Goal: Task Accomplishment & Management: Complete application form

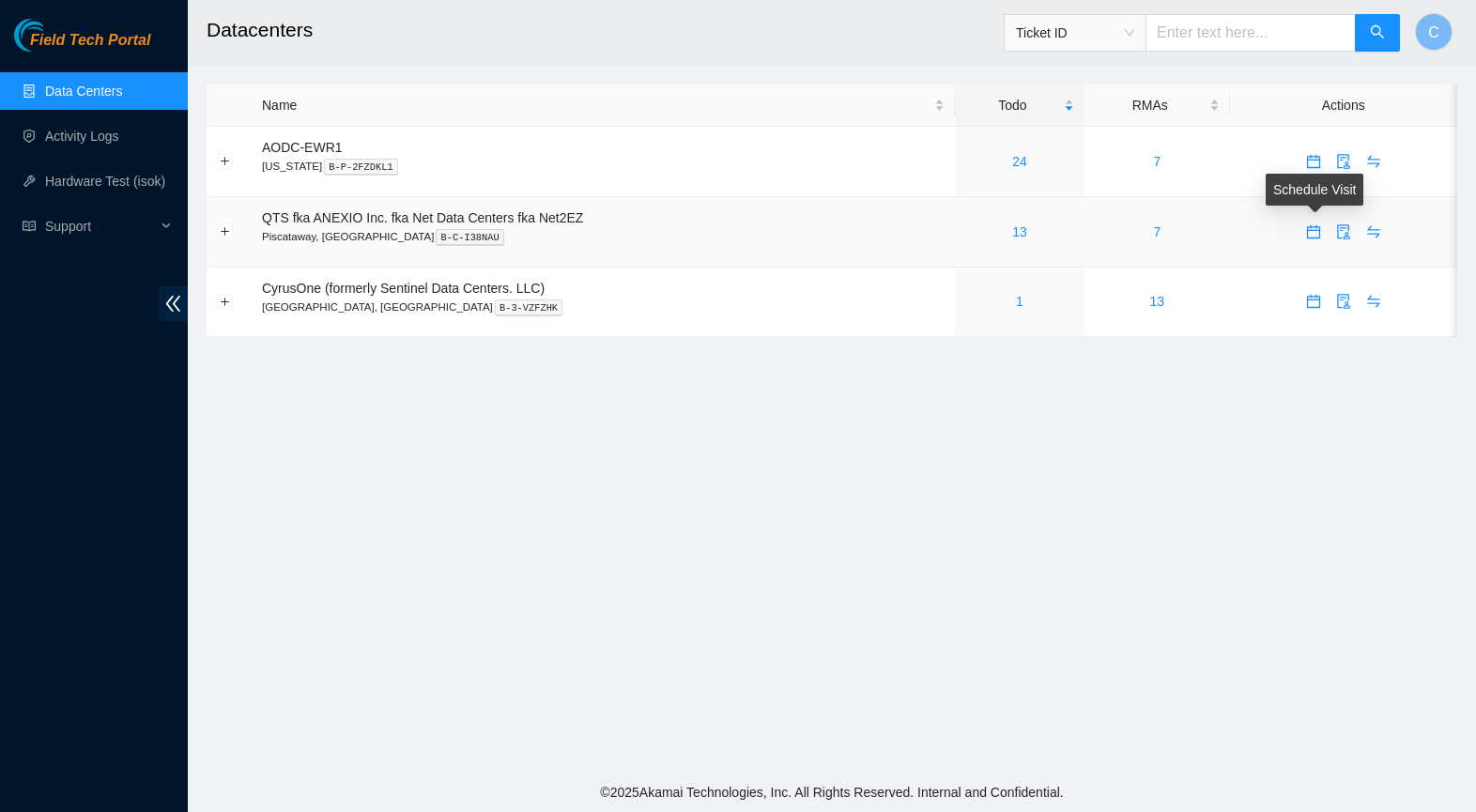
click at [1311, 233] on icon "calendar" at bounding box center [1313, 231] width 15 height 15
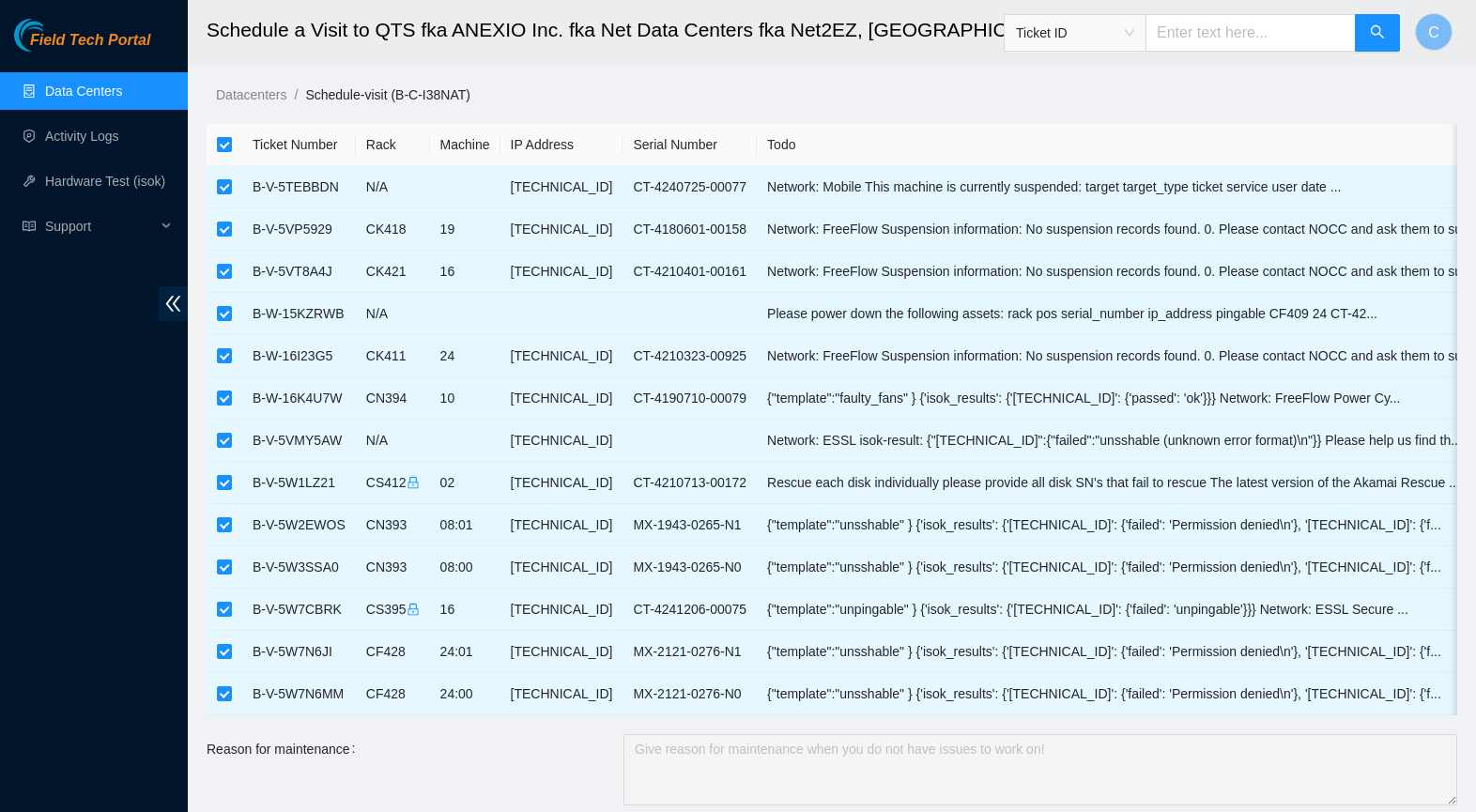
click at [227, 147] on input "checkbox" at bounding box center [224, 144] width 15 height 15
checkbox input "false"
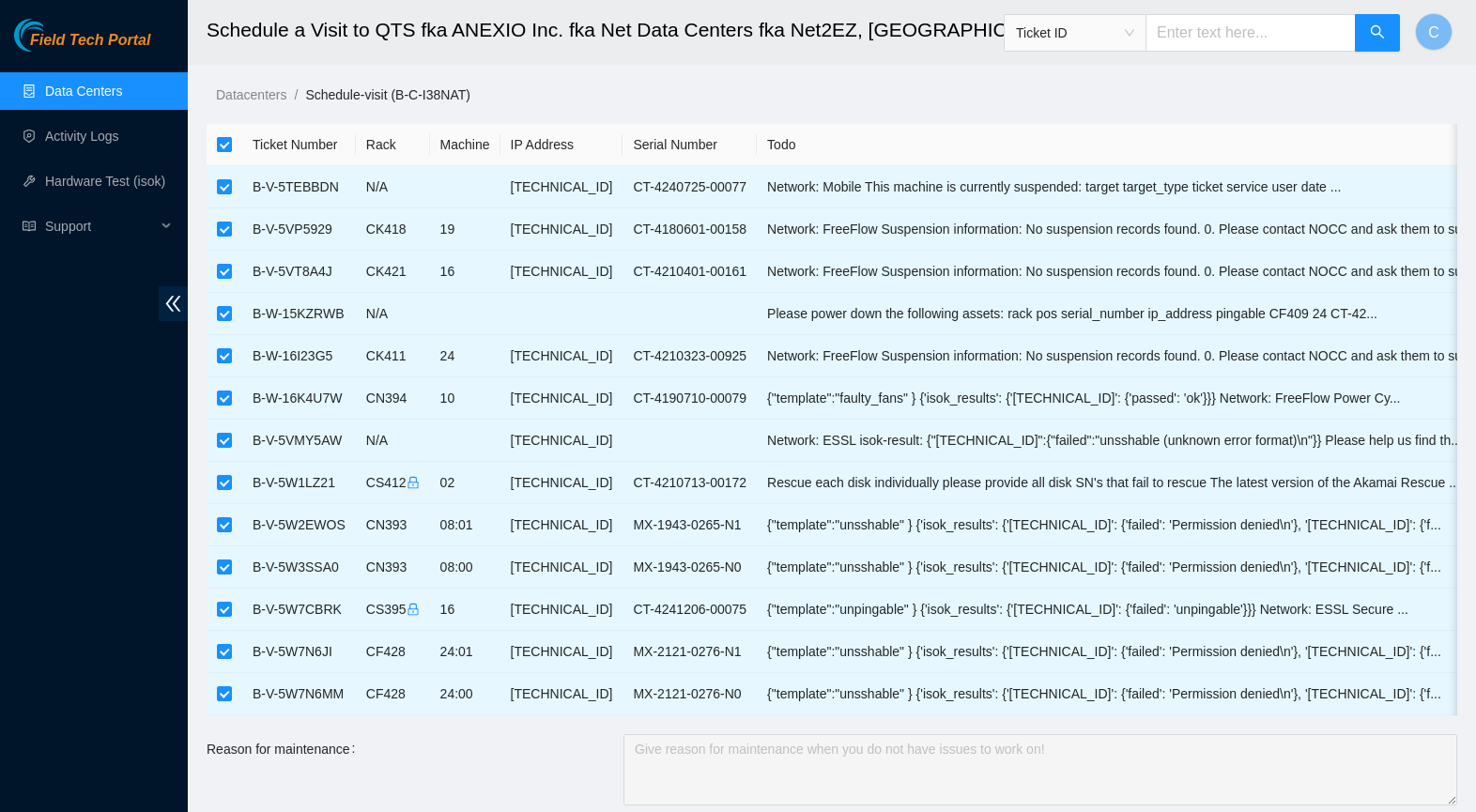
checkbox input "false"
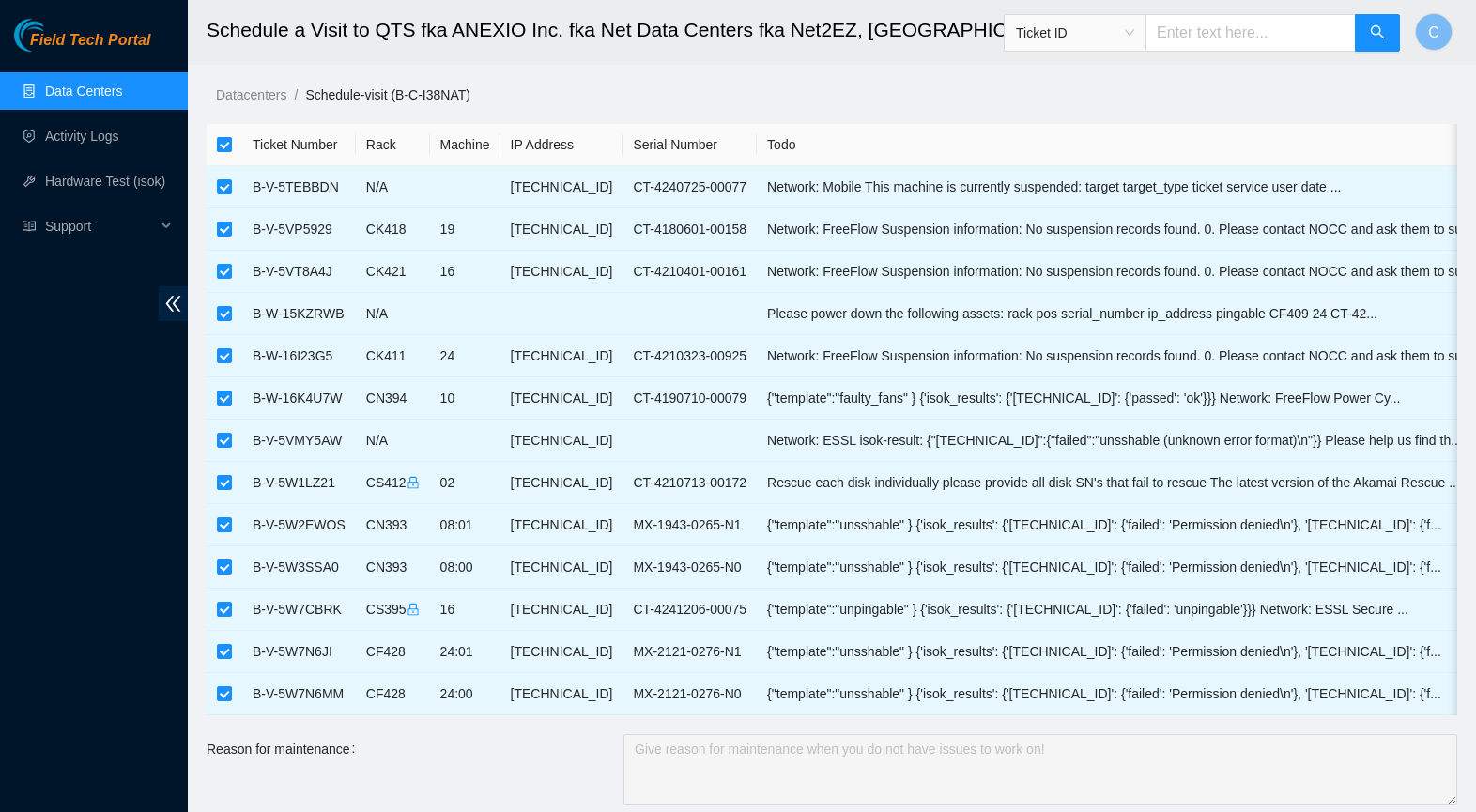
checkbox input "false"
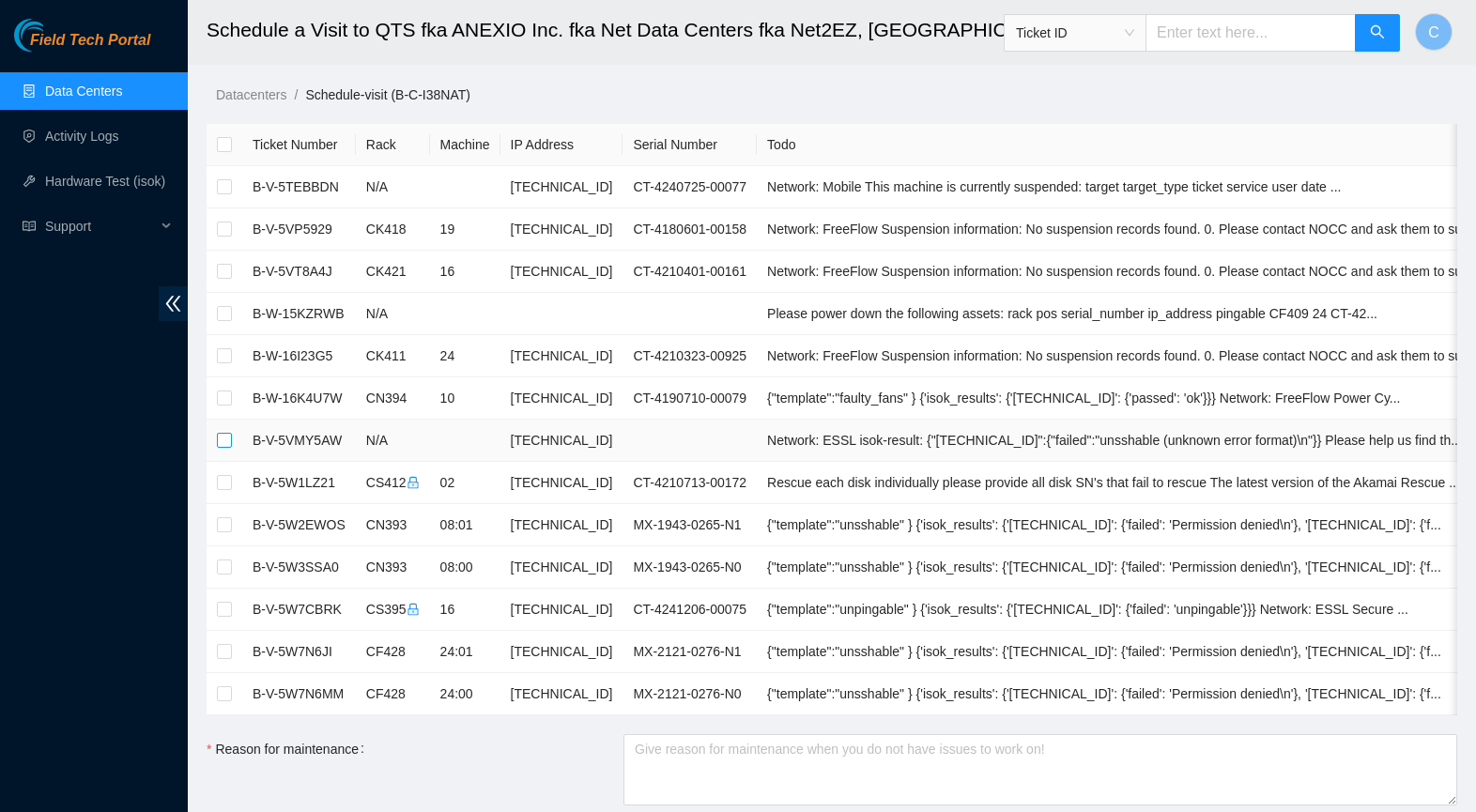
click at [230, 444] on input "checkbox" at bounding box center [224, 439] width 15 height 15
checkbox input "true"
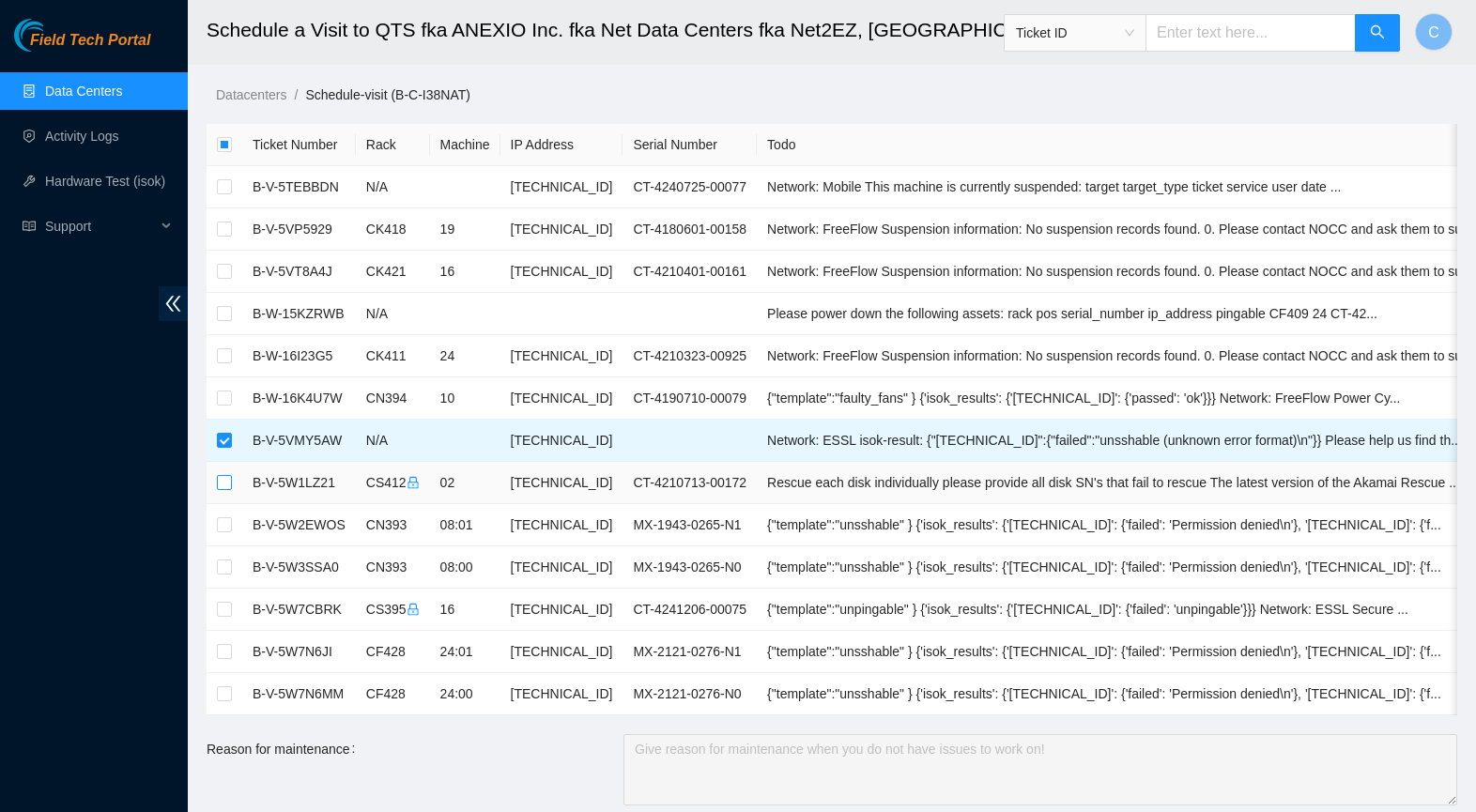
click at [226, 487] on input "checkbox" at bounding box center [224, 481] width 15 height 15
checkbox input "true"
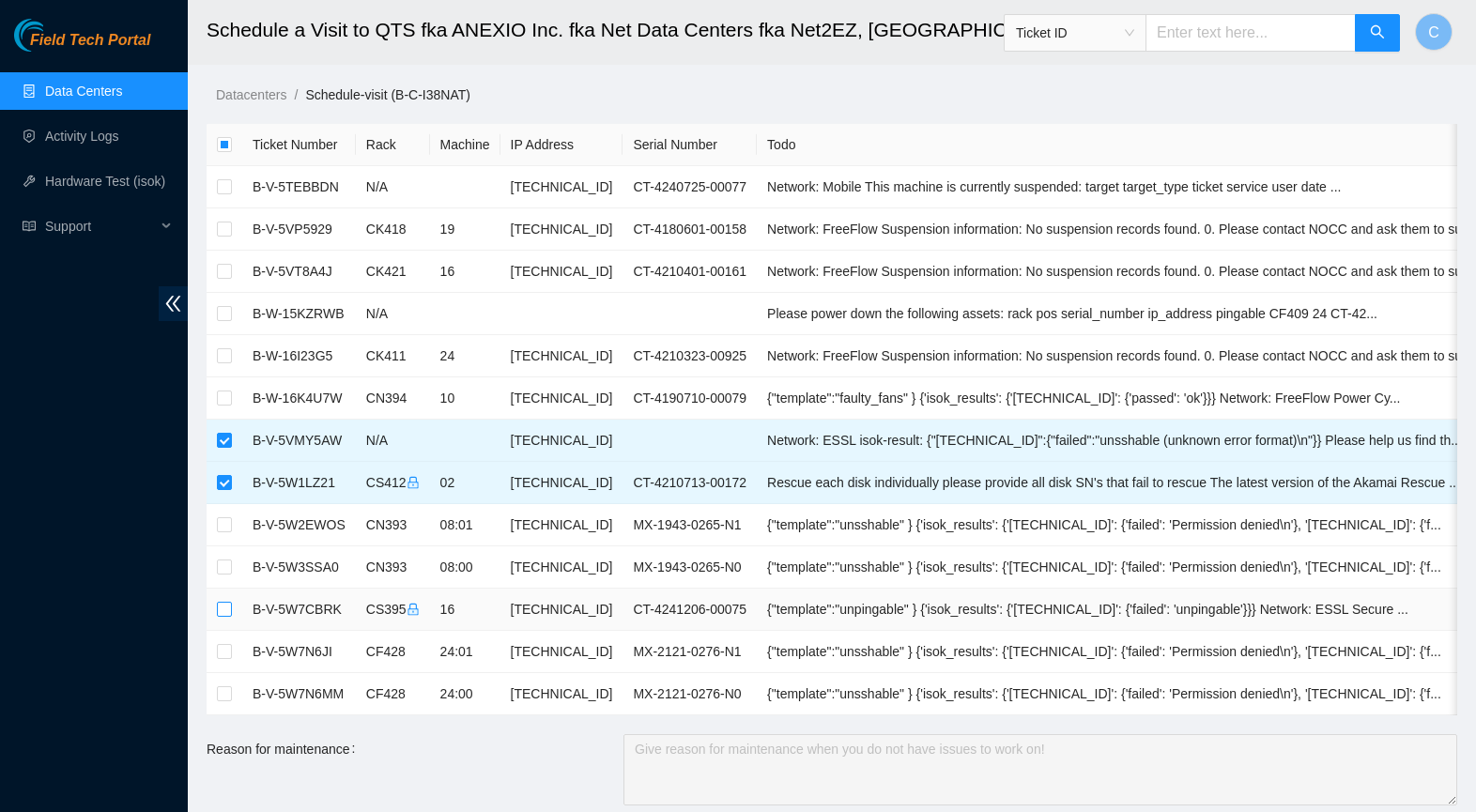
click at [226, 607] on input "checkbox" at bounding box center [224, 609] width 15 height 15
checkbox input "true"
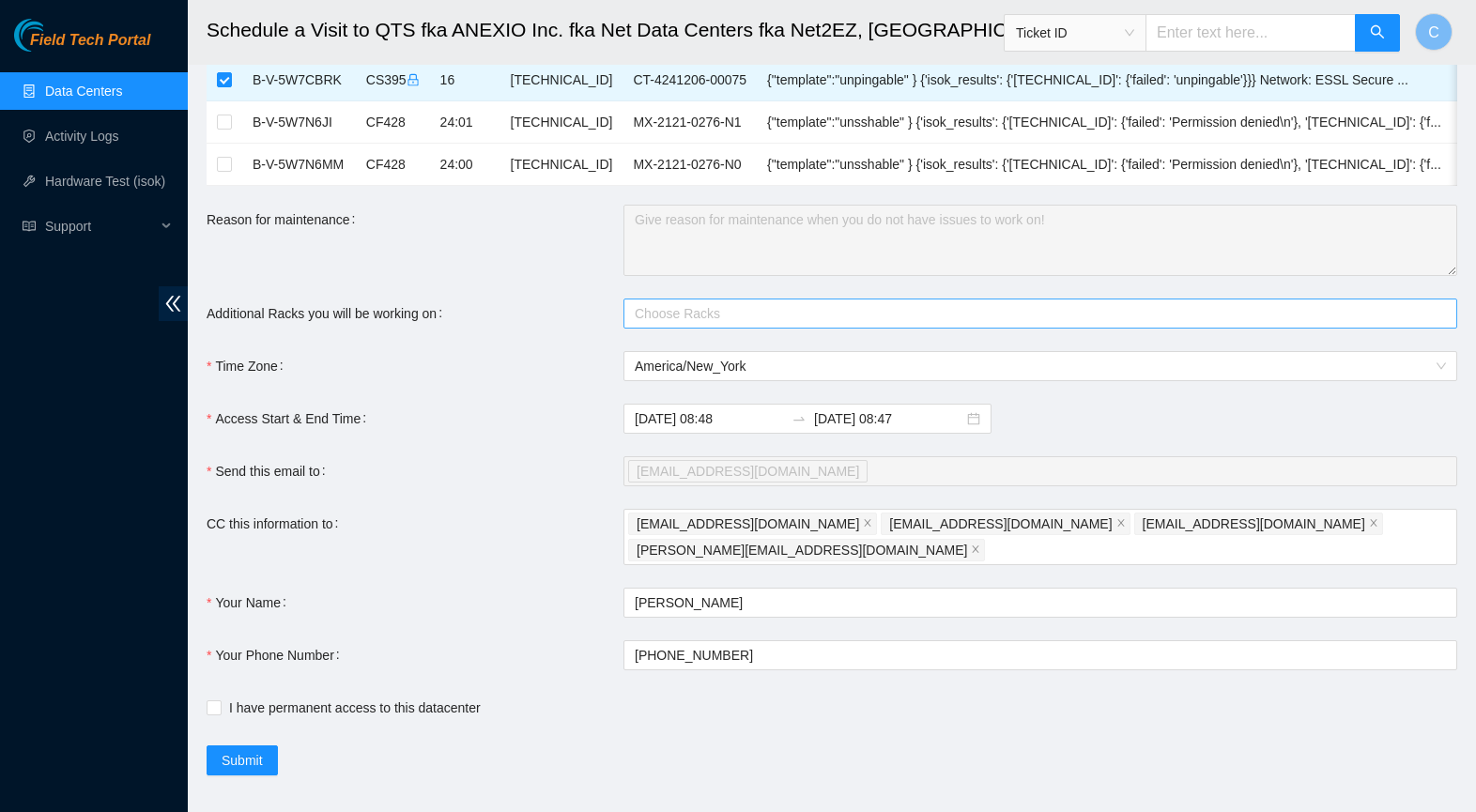
scroll to position [528, 0]
click at [767, 322] on div at bounding box center [1031, 314] width 806 height 23
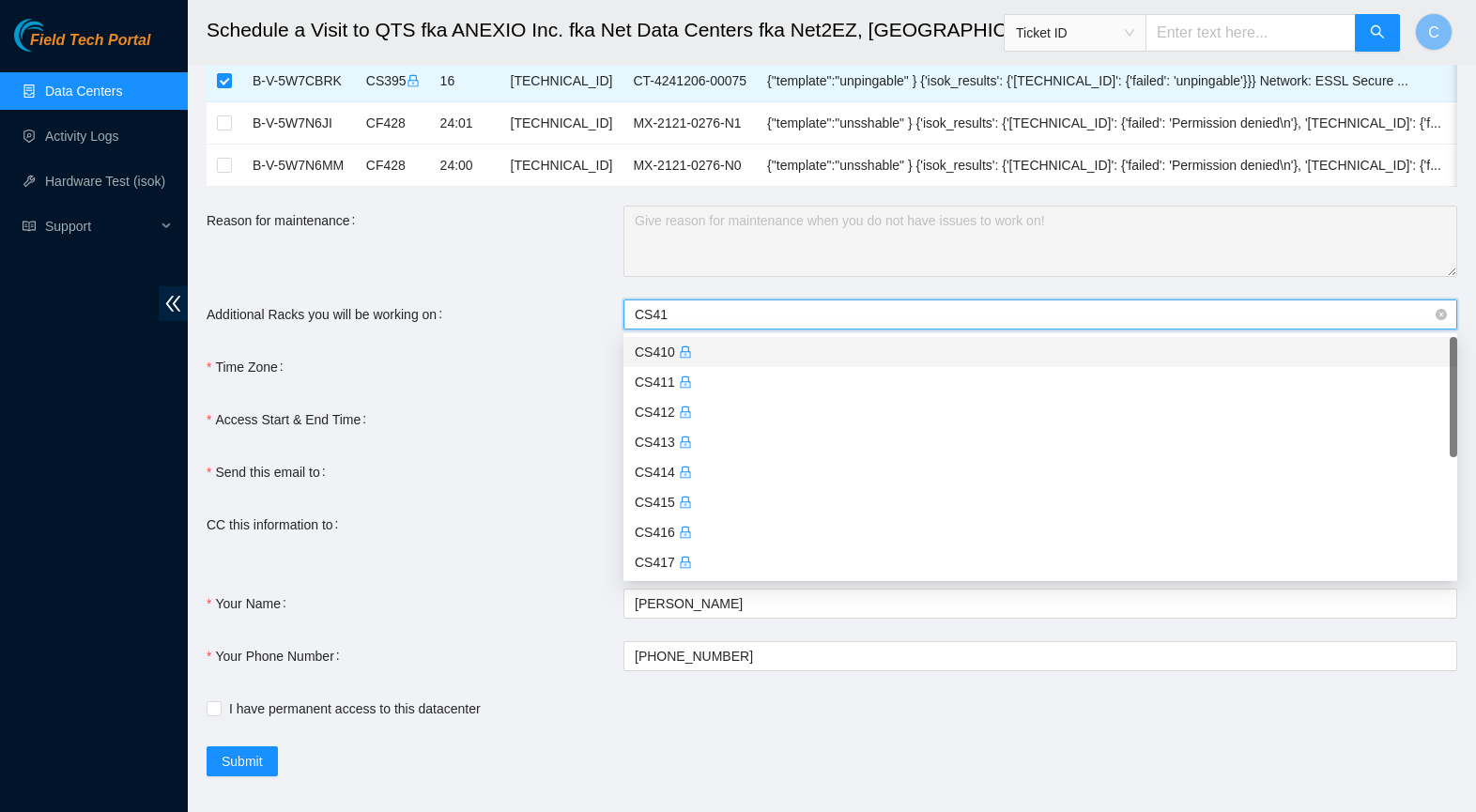
type input "CS411"
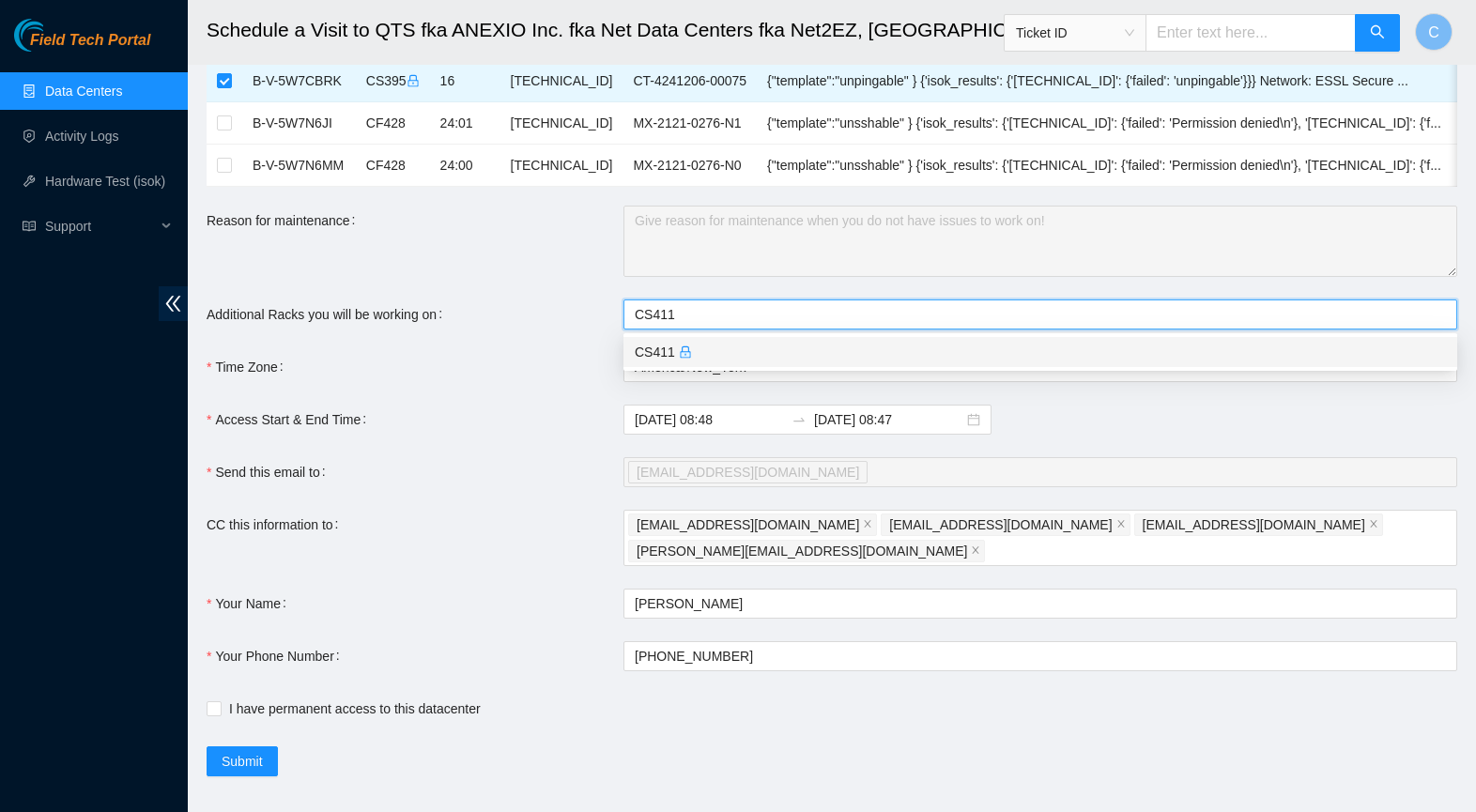
click at [692, 349] on icon "lock" at bounding box center [685, 351] width 13 height 13
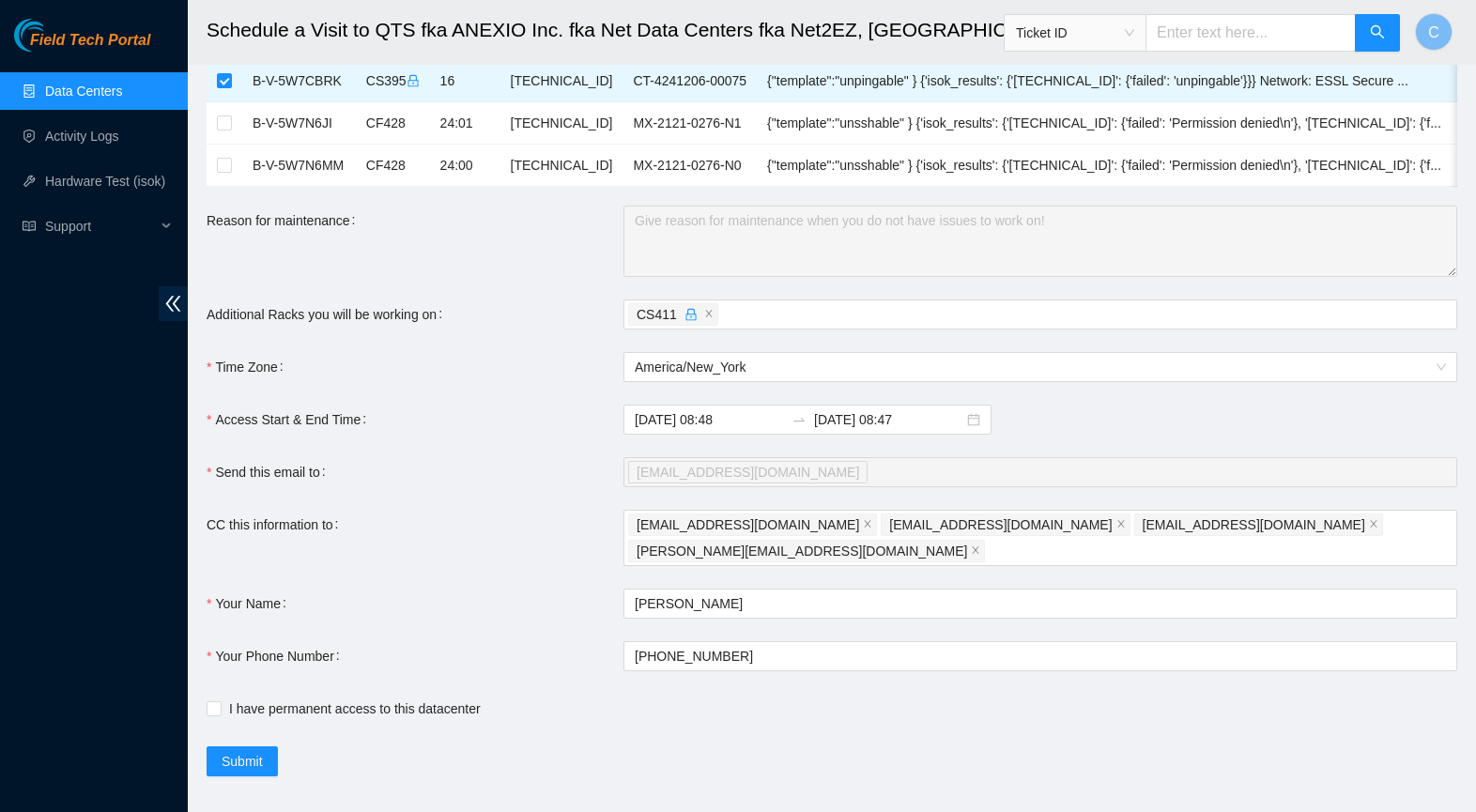
click at [568, 311] on div "Additional Racks you will be working on" at bounding box center [415, 314] width 417 height 30
click at [221, 699] on span "I have permanent access to this datacenter" at bounding box center [354, 708] width 266 height 21
click at [219, 701] on input "I have permanent access to this datacenter" at bounding box center [212, 707] width 13 height 13
checkbox input "true"
click at [262, 750] on span "Submit" at bounding box center [242, 760] width 41 height 21
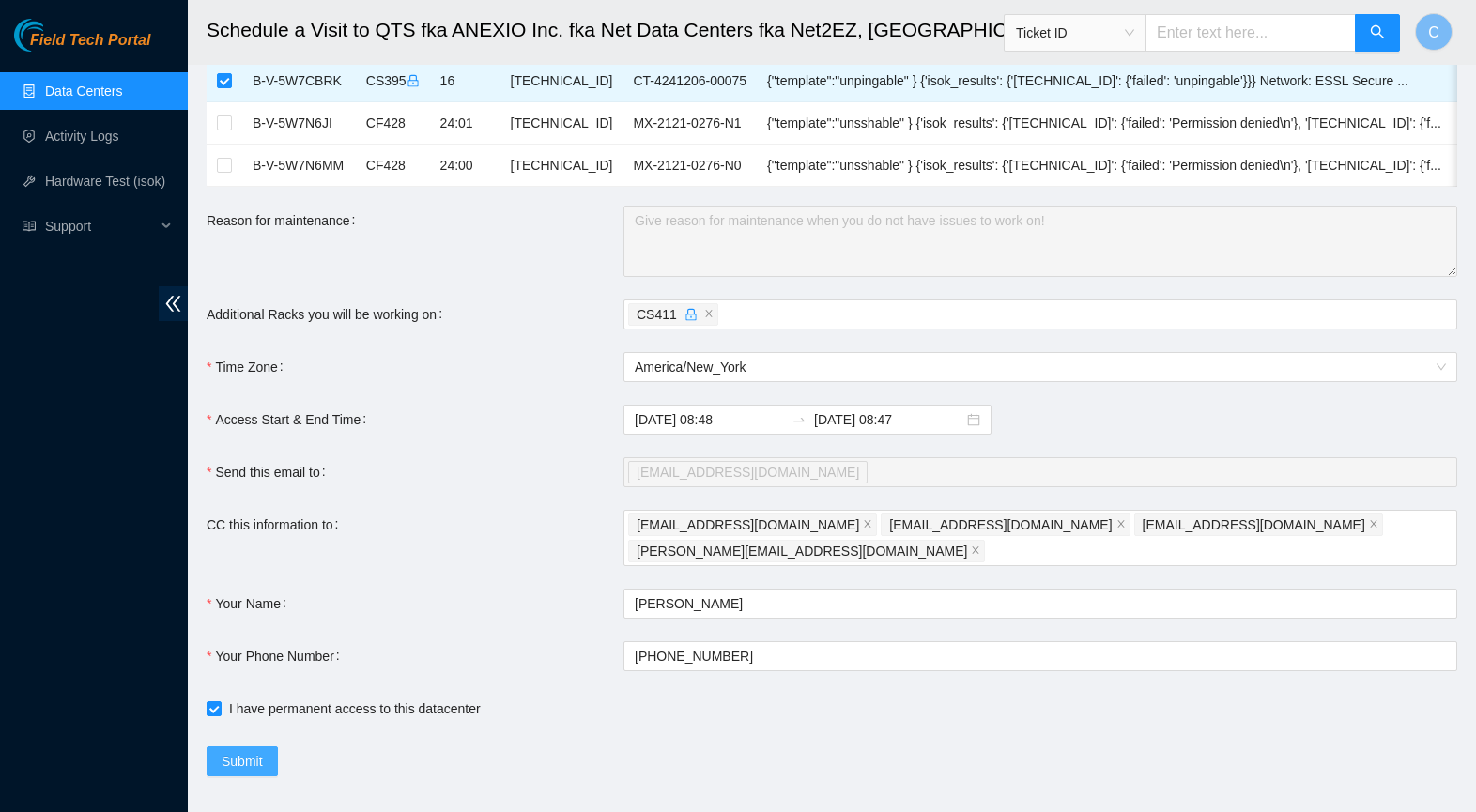
scroll to position [525, 0]
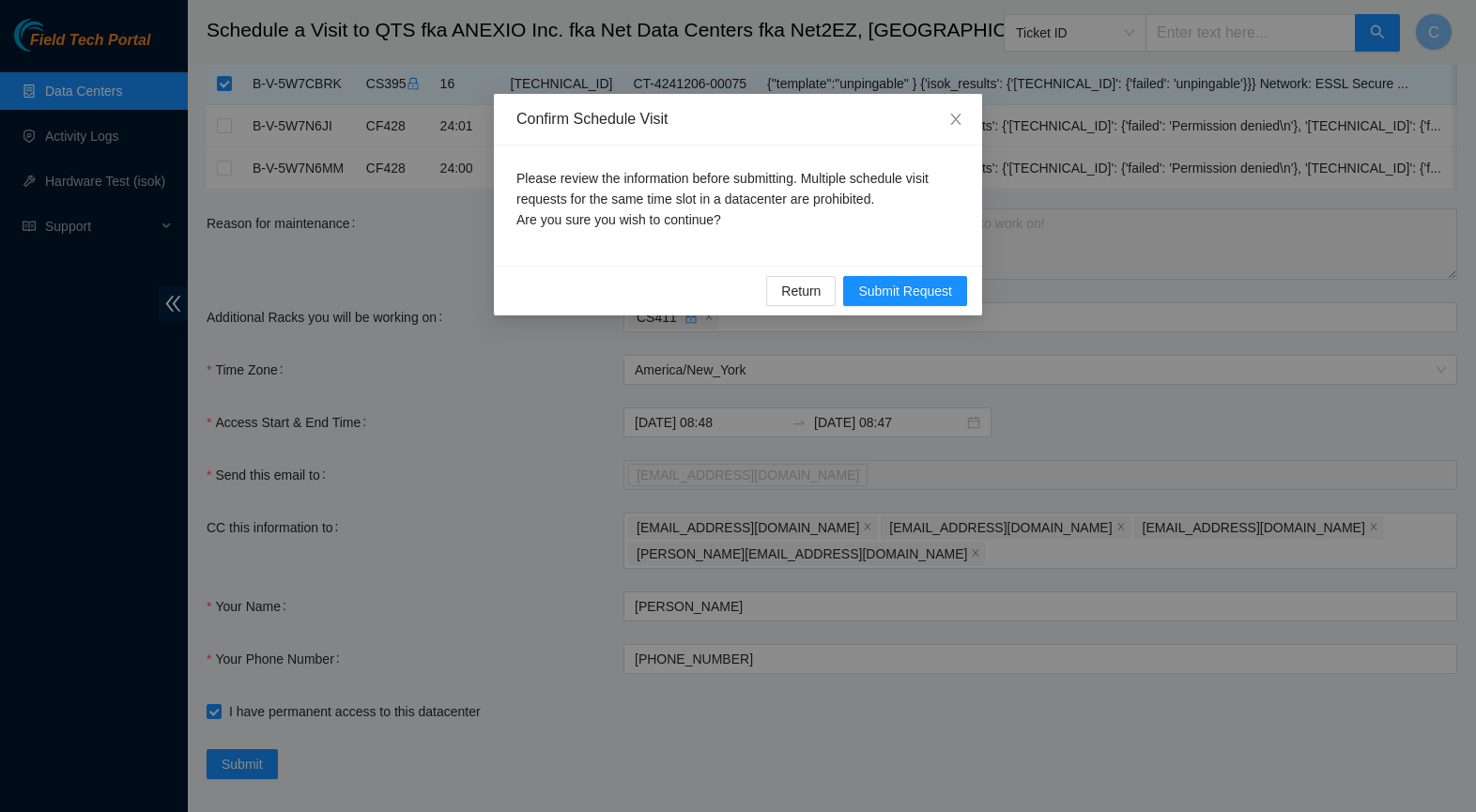
click at [901, 291] on span "Submit Request" at bounding box center [905, 291] width 94 height 21
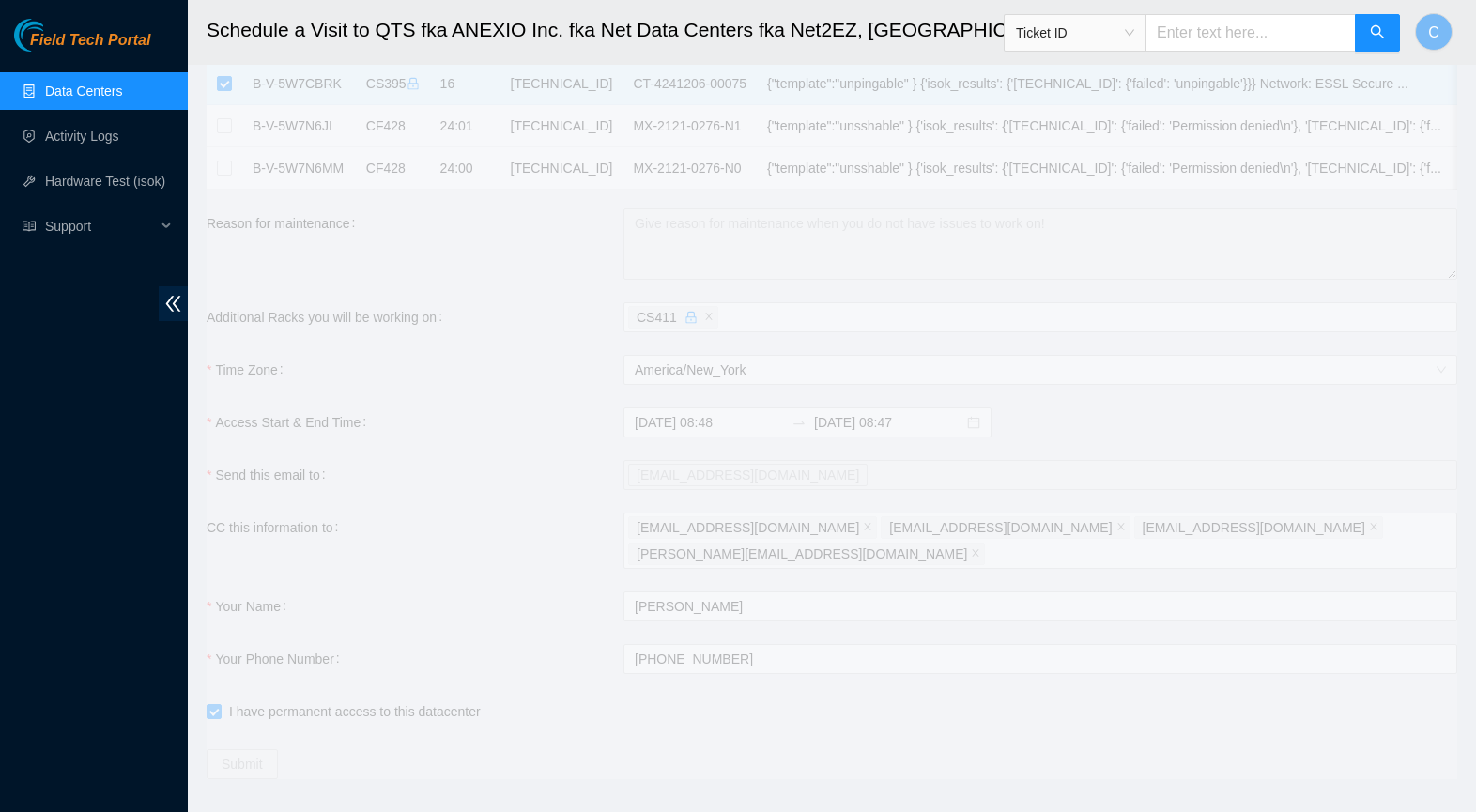
type input "[DATE] 08:49"
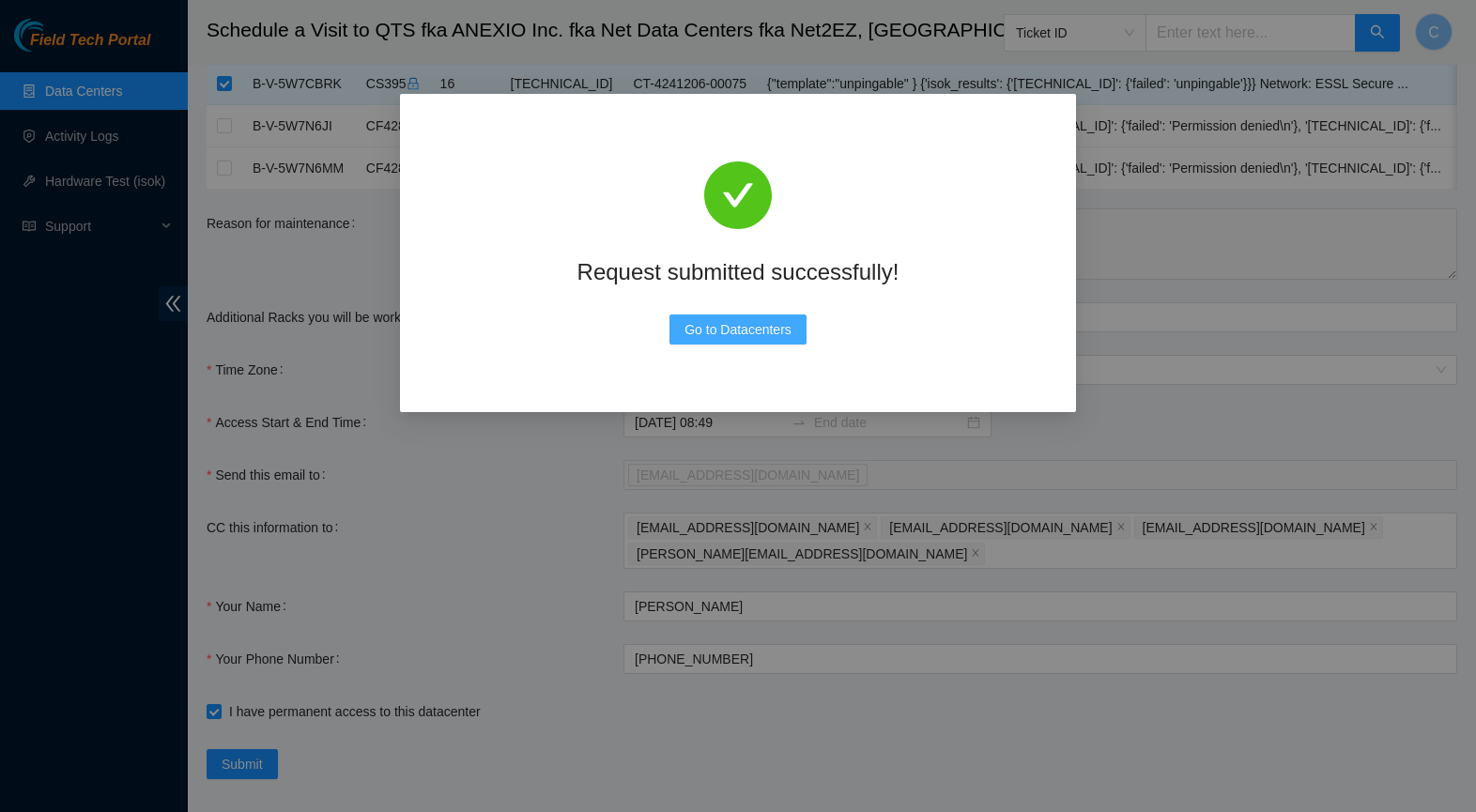
click at [734, 340] on button "Go to Datacenters" at bounding box center [738, 329] width 137 height 30
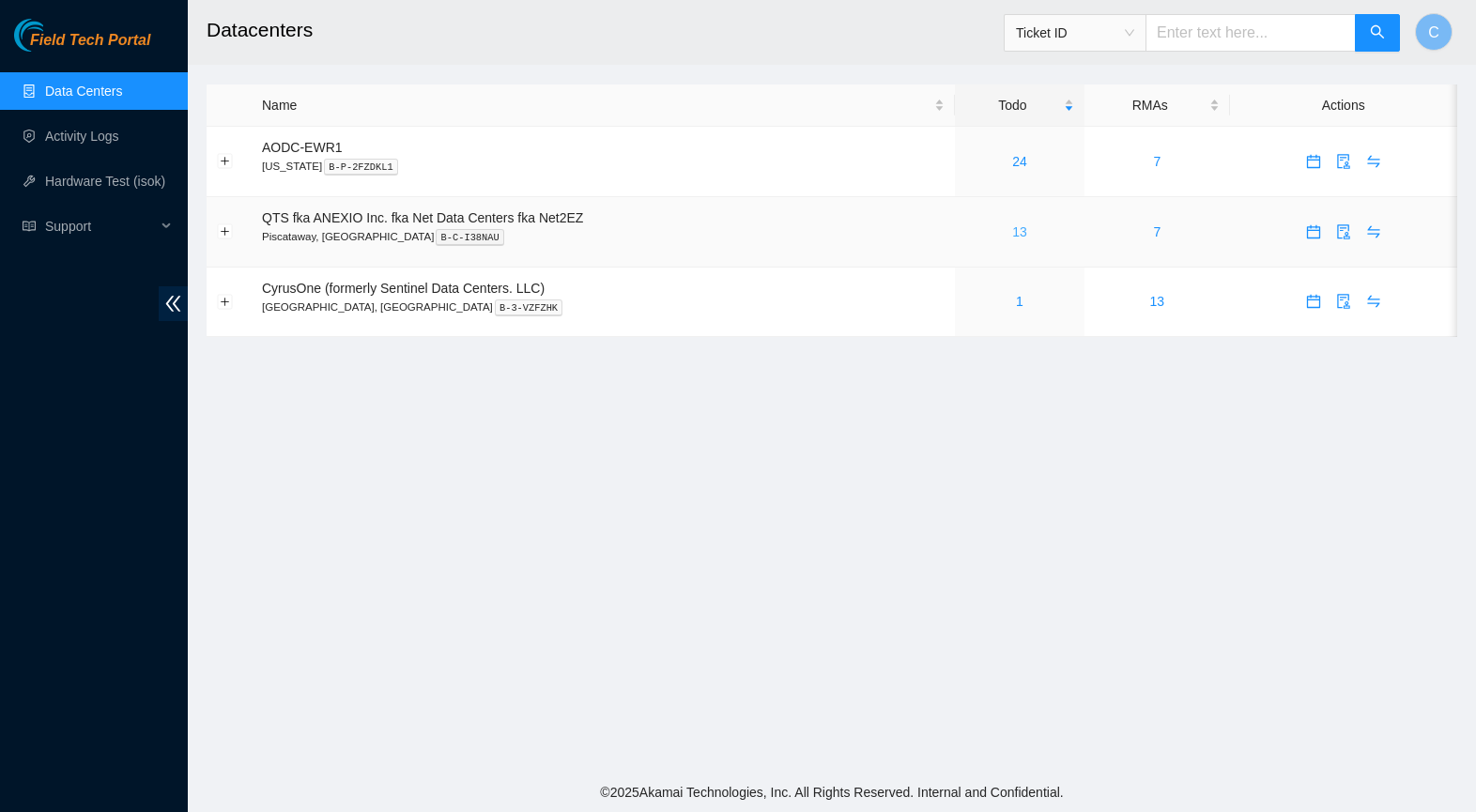
click at [1027, 234] on link "13" at bounding box center [1019, 231] width 15 height 15
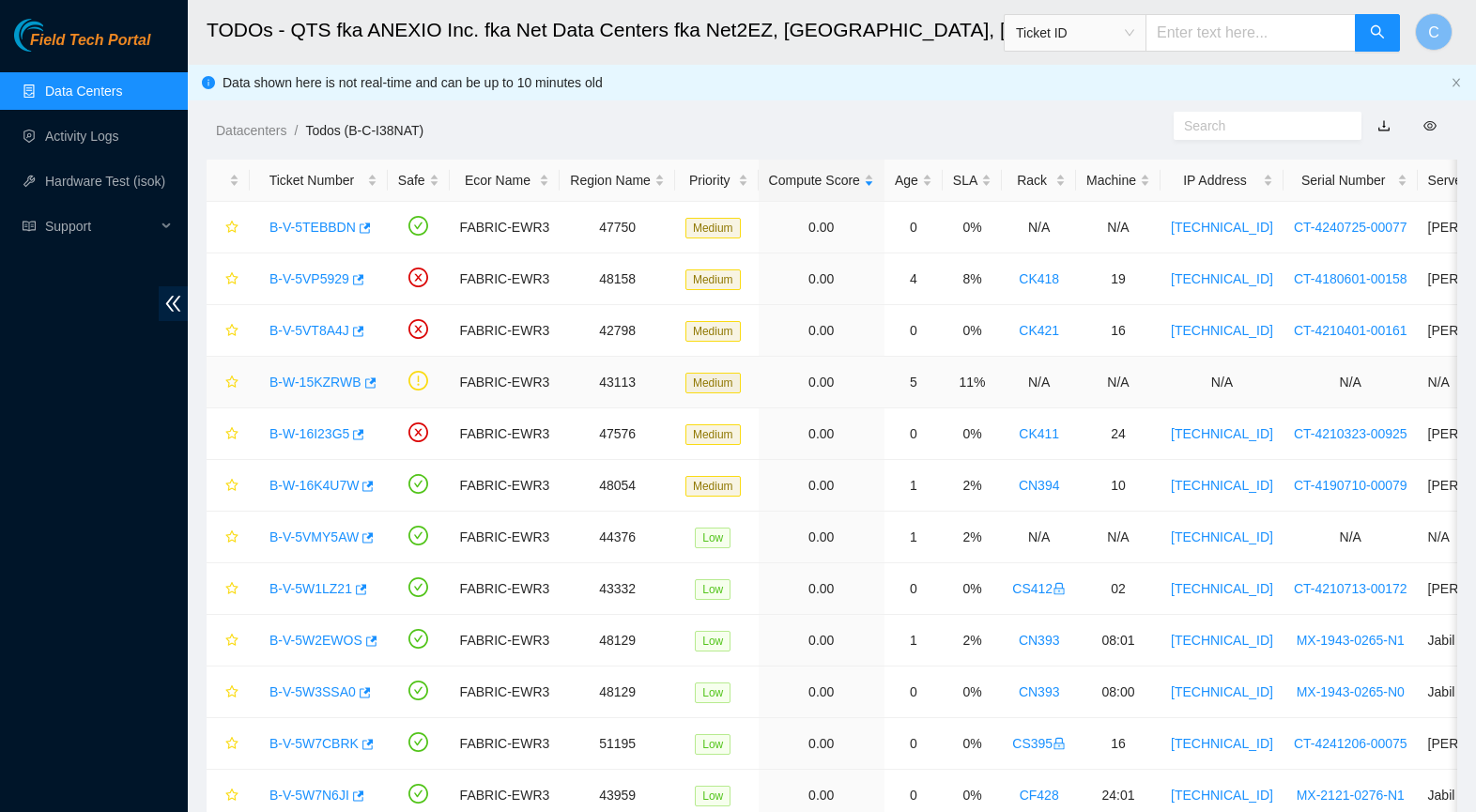
click at [319, 384] on link "B-W-15KZRWB" at bounding box center [315, 382] width 92 height 15
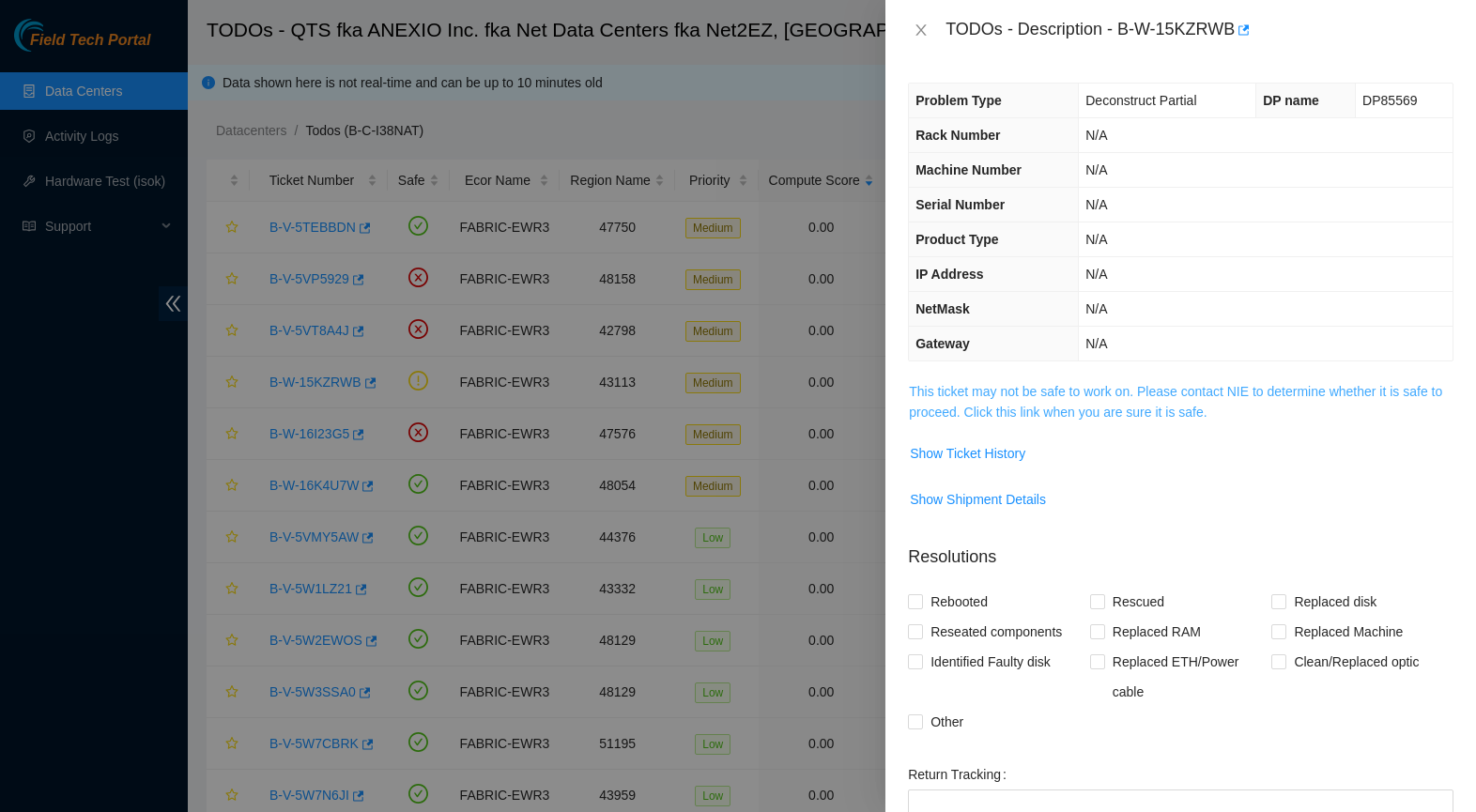
click at [1051, 410] on link "This ticket may not be safe to work on. Please contact NIE to determine whether…" at bounding box center [1176, 401] width 533 height 35
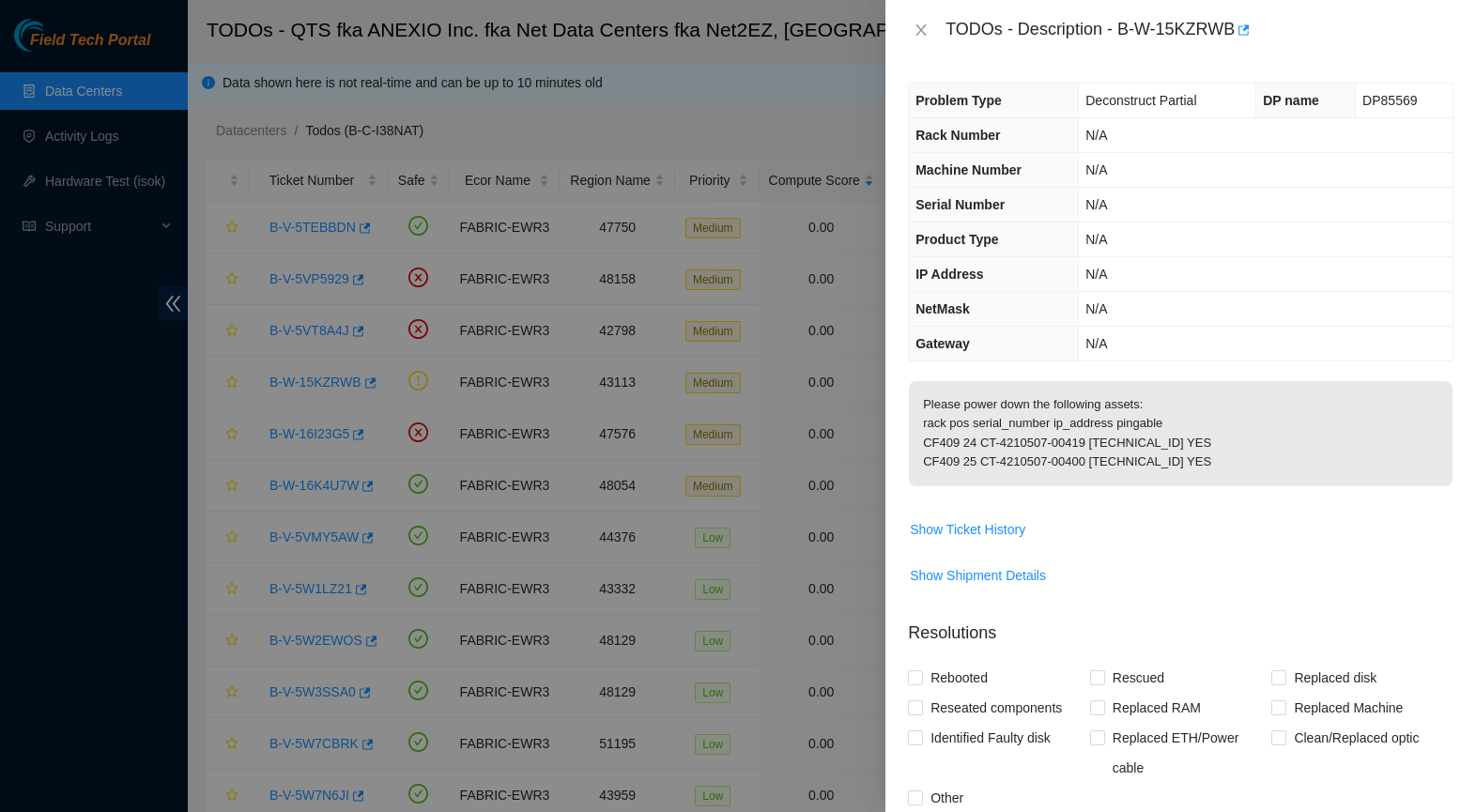
drag, startPoint x: 924, startPoint y: 33, endPoint x: 914, endPoint y: 39, distance: 11.7
click at [923, 33] on icon "close" at bounding box center [920, 29] width 15 height 15
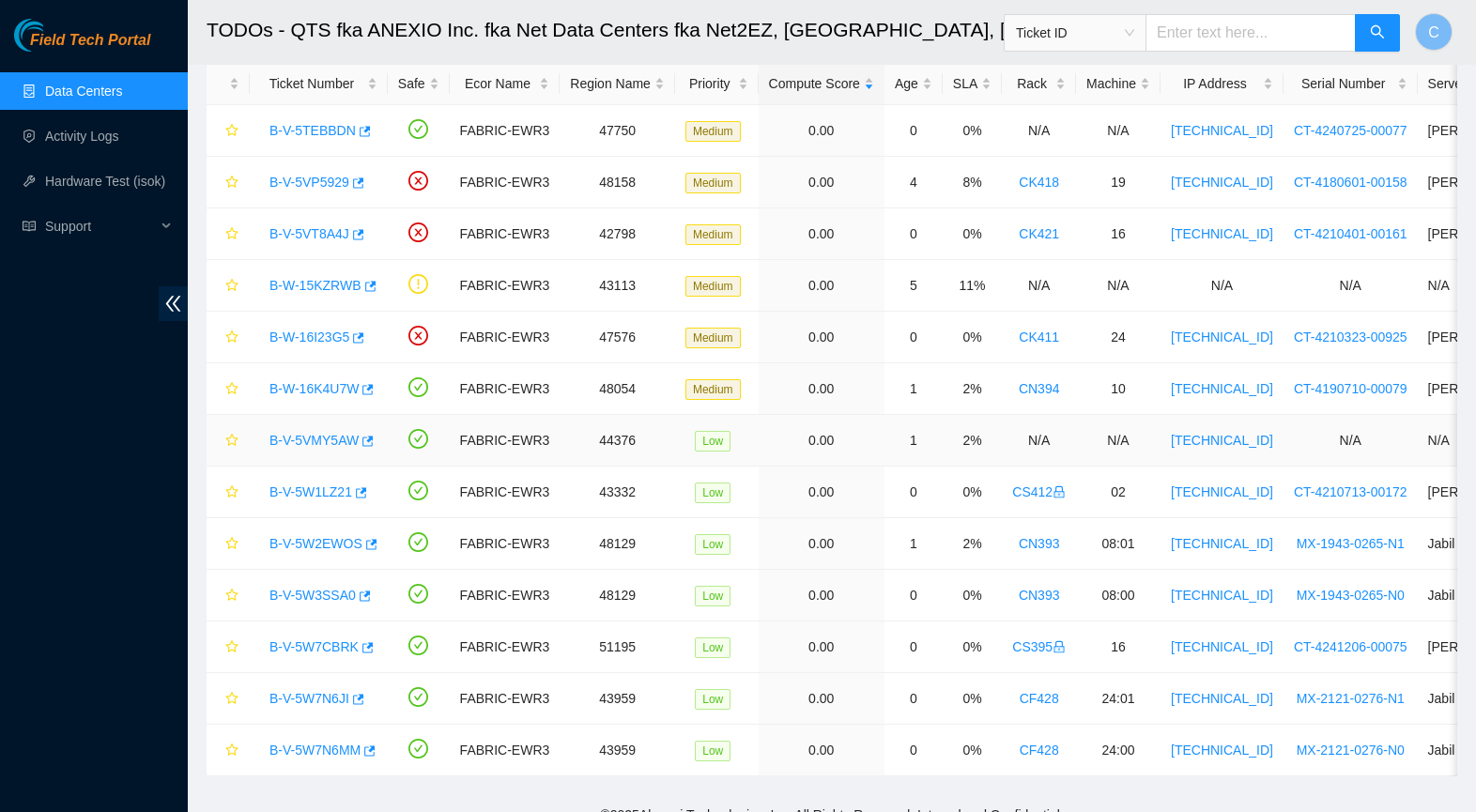
scroll to position [117, 0]
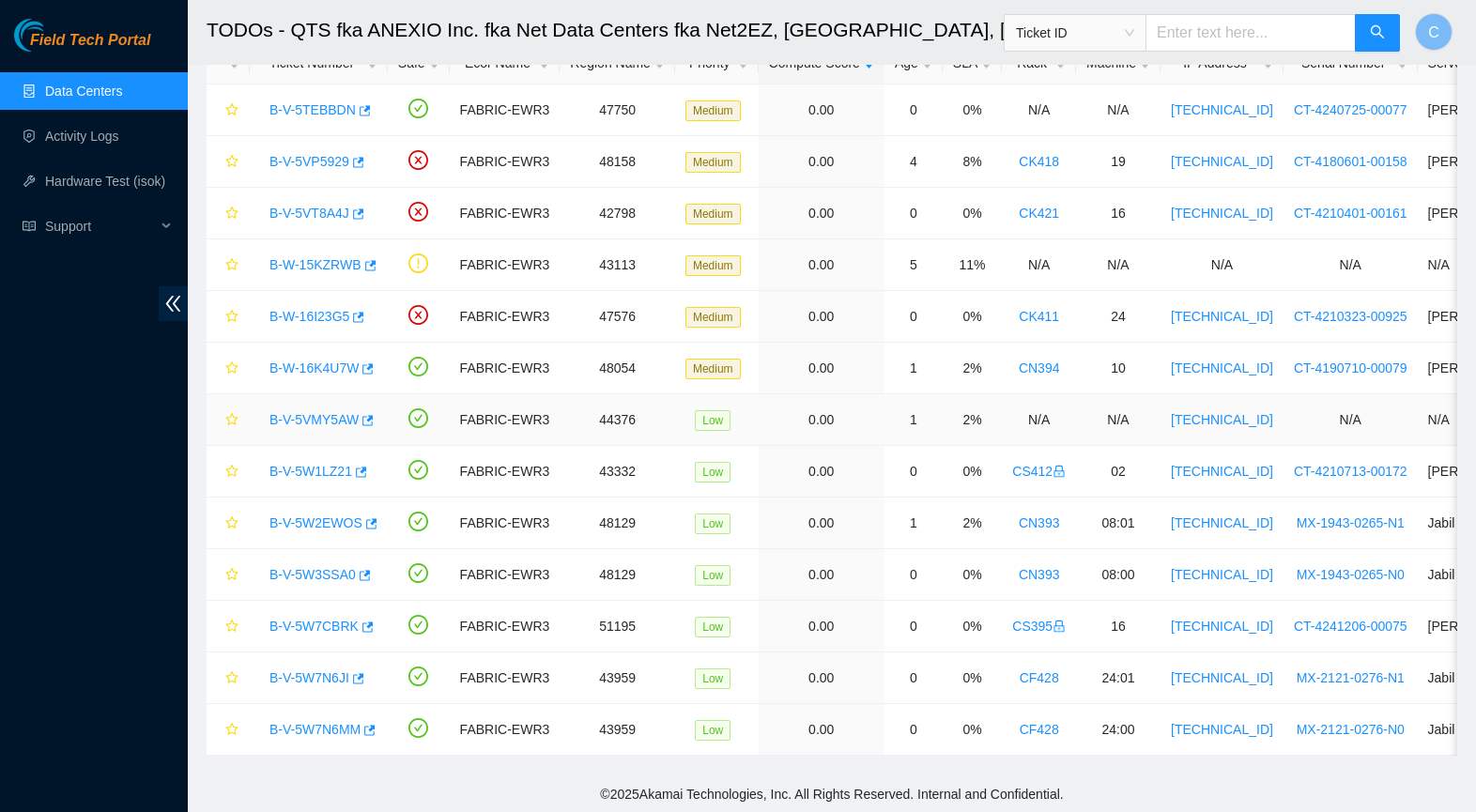
click at [335, 424] on link "B-V-5VMY5AW" at bounding box center [313, 419] width 89 height 15
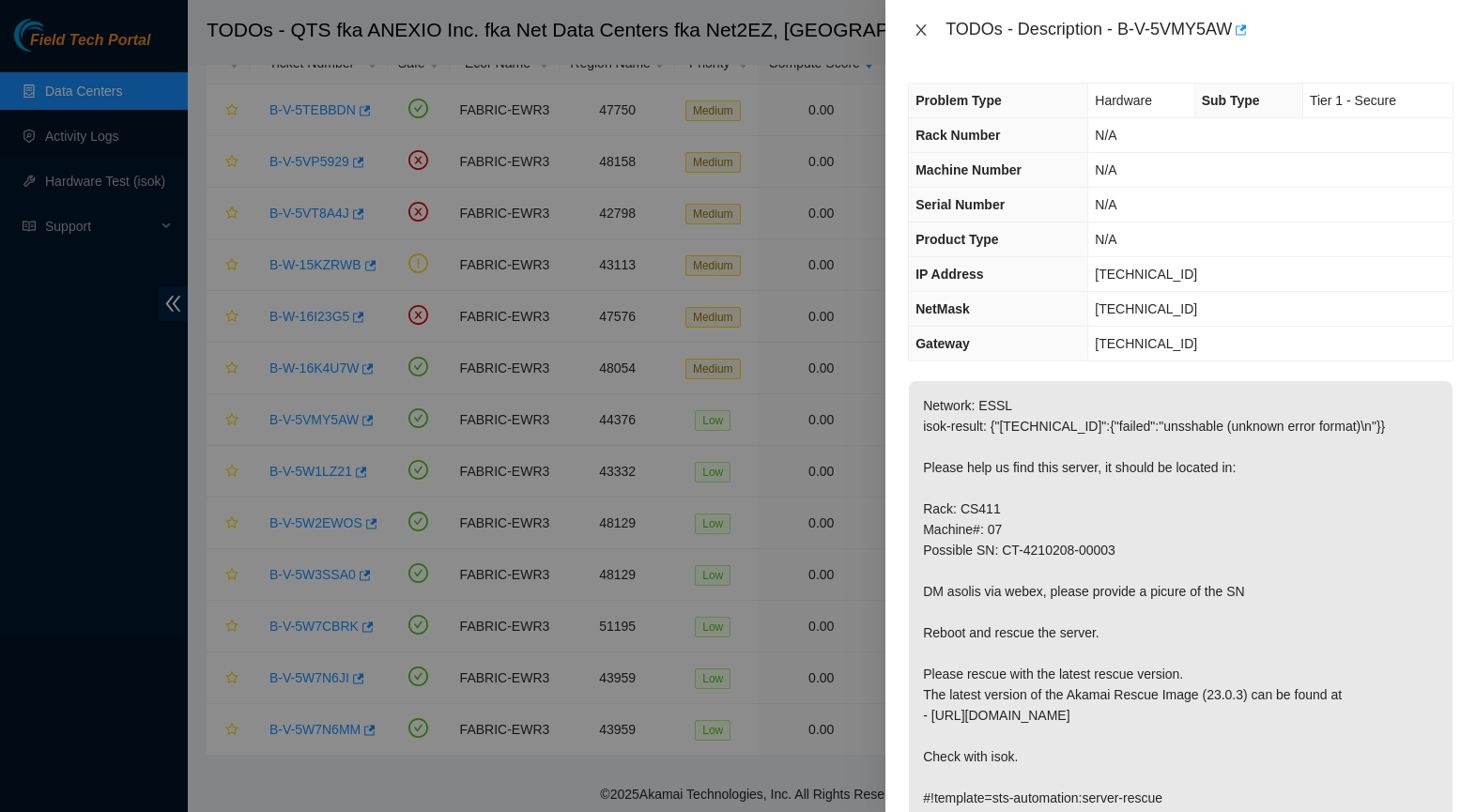
click at [916, 26] on icon "close" at bounding box center [920, 29] width 15 height 15
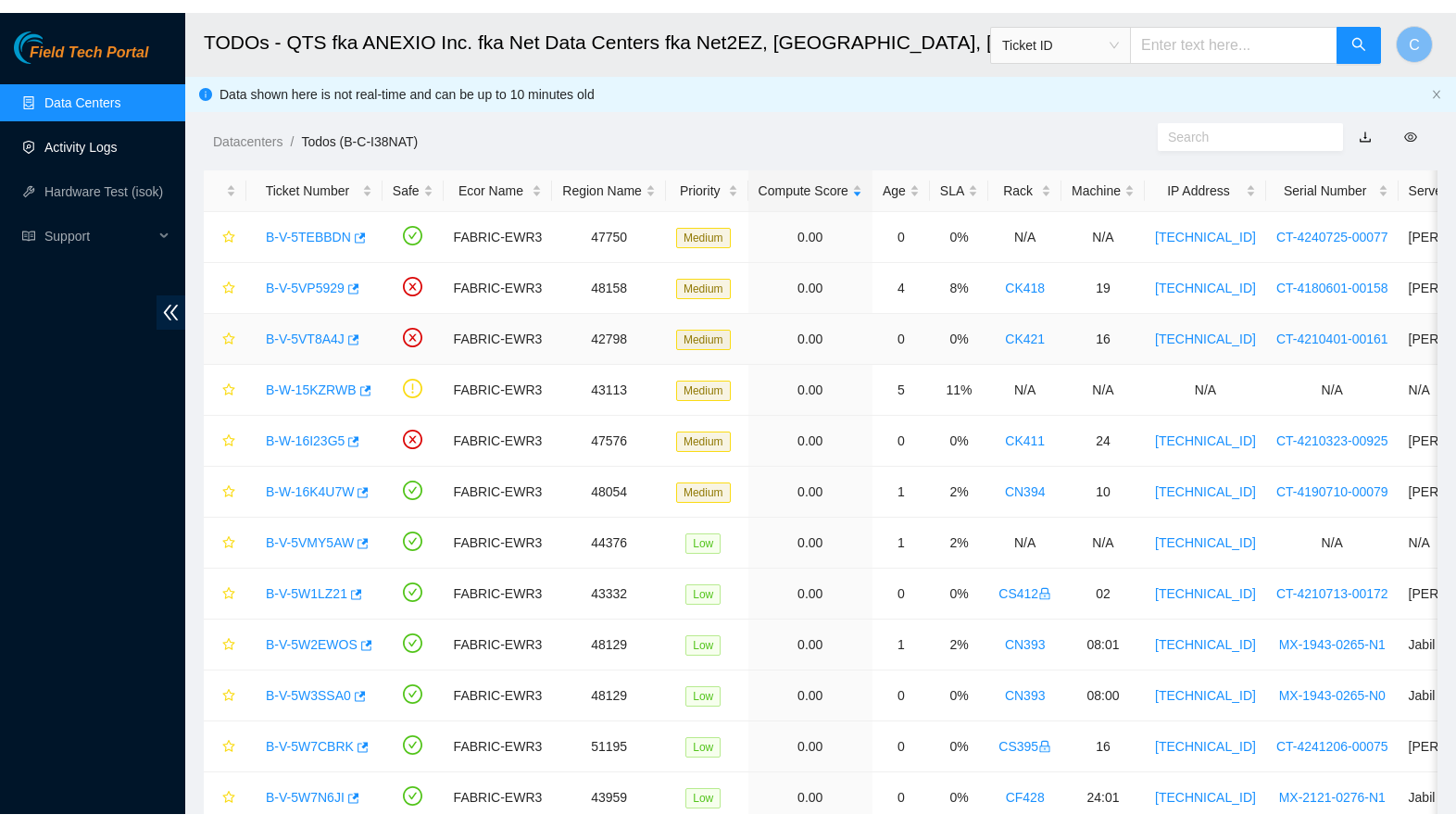
scroll to position [0, 0]
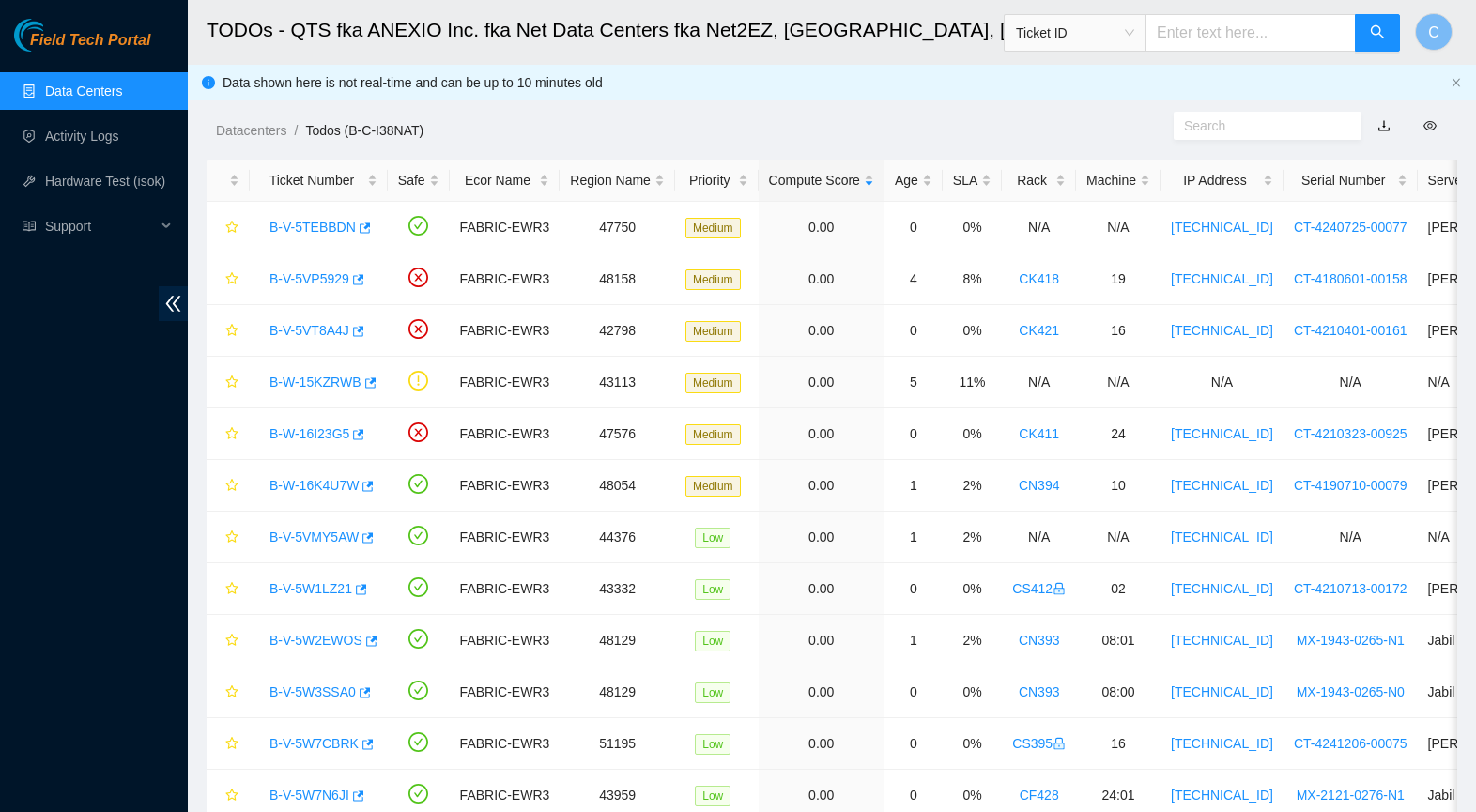
click at [108, 86] on link "Data Centers" at bounding box center [83, 90] width 77 height 15
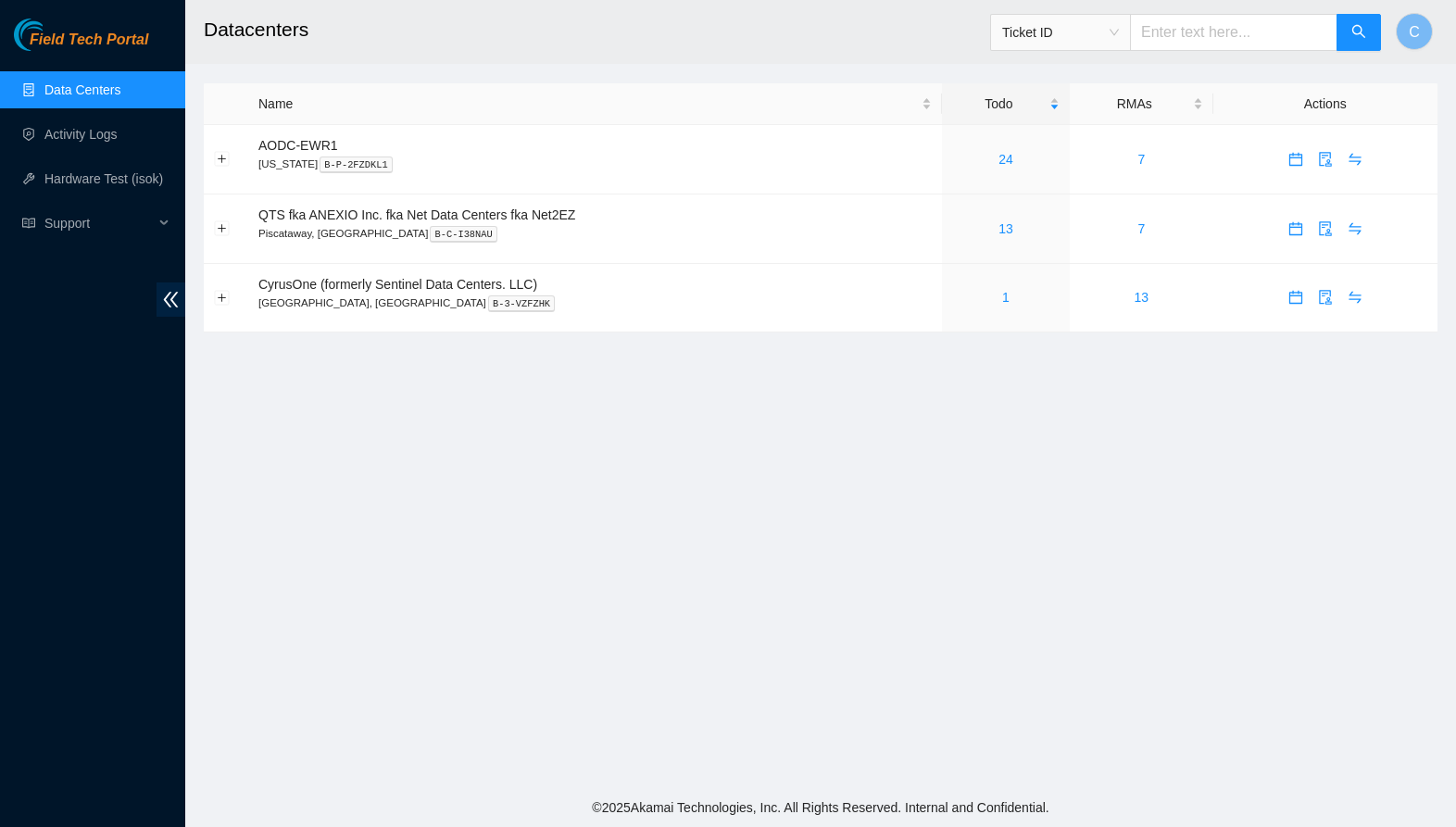
scroll to position [1, 0]
click at [555, 654] on main "Datacenters Ticket ID C Name Todo RMAs Actions AODC-EWR1 New Jersey B-P-2FZDKL1…" at bounding box center [821, 394] width 1271 height 787
